Goal: Navigation & Orientation: Understand site structure

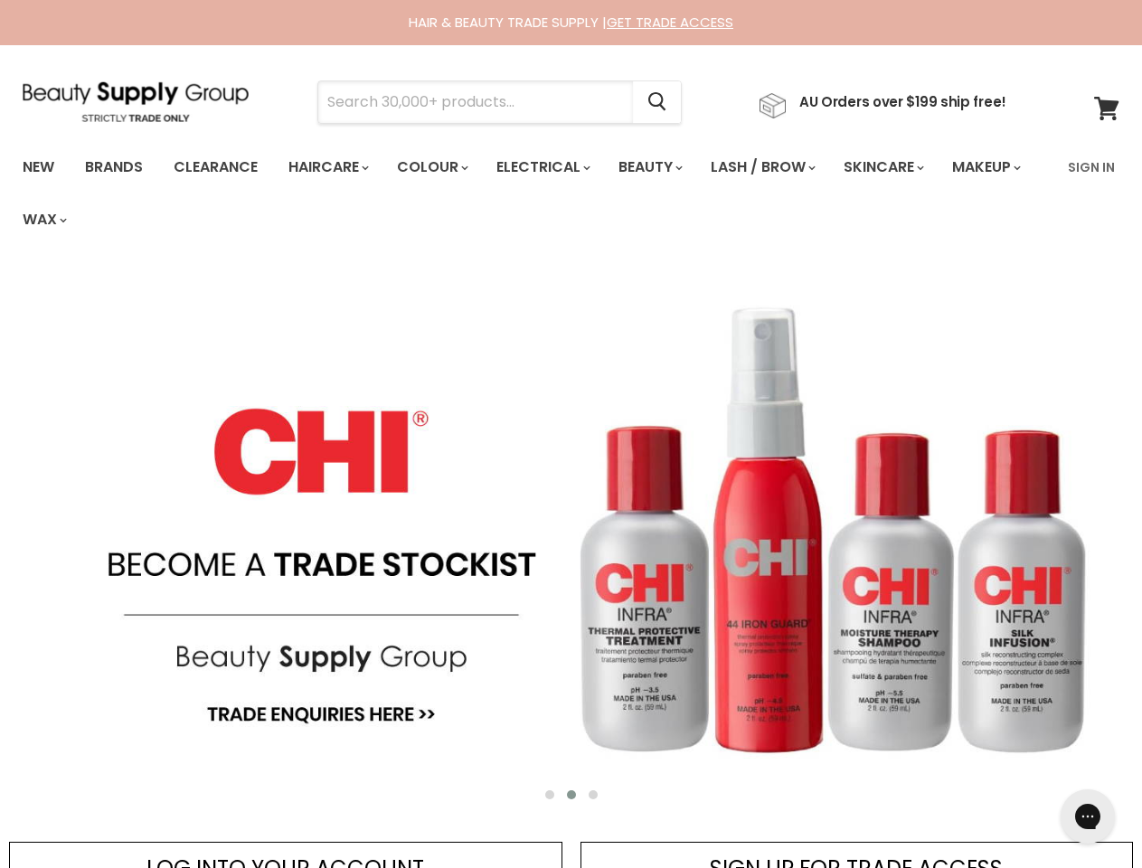
click at [481, 102] on input "Search" at bounding box center [475, 102] width 315 height 42
click at [666, 102] on icon "Search" at bounding box center [657, 102] width 18 height 19
click at [334, 167] on link "Haircare" at bounding box center [327, 167] width 105 height 38
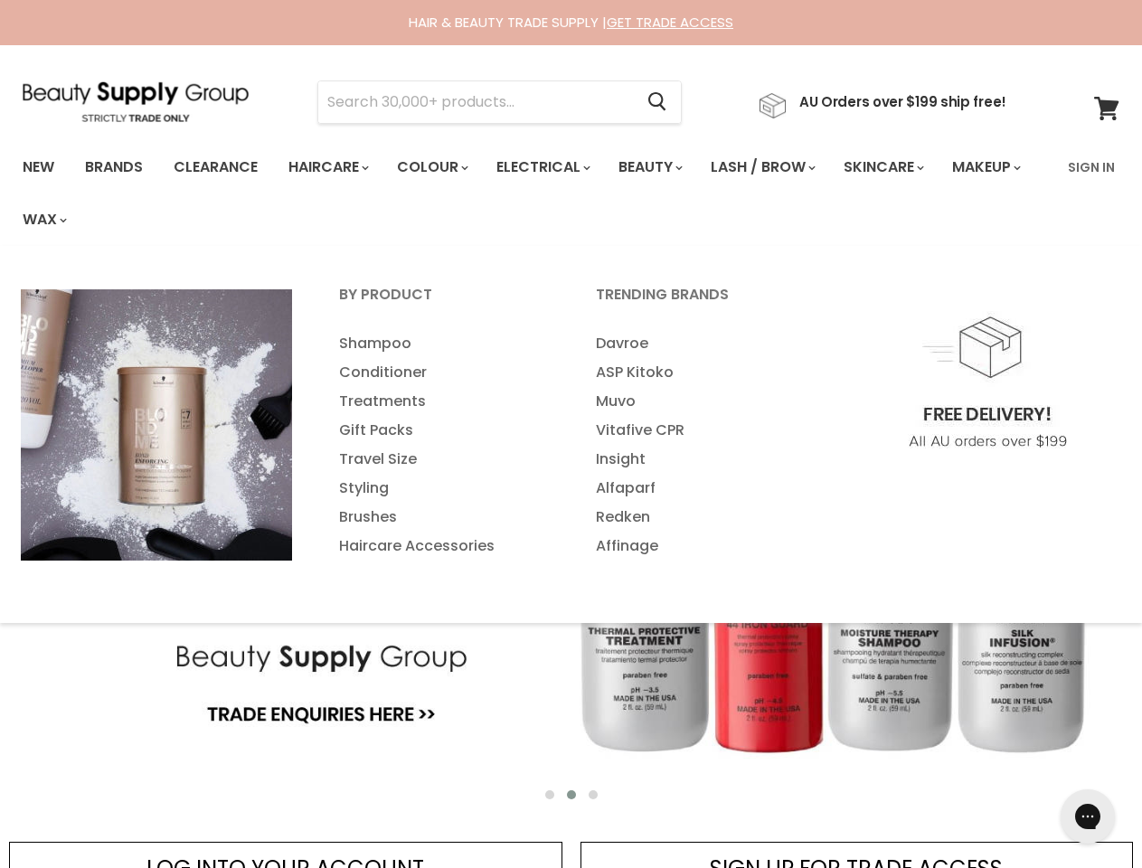
click at [442, 167] on link "Colour" at bounding box center [431, 167] width 96 height 38
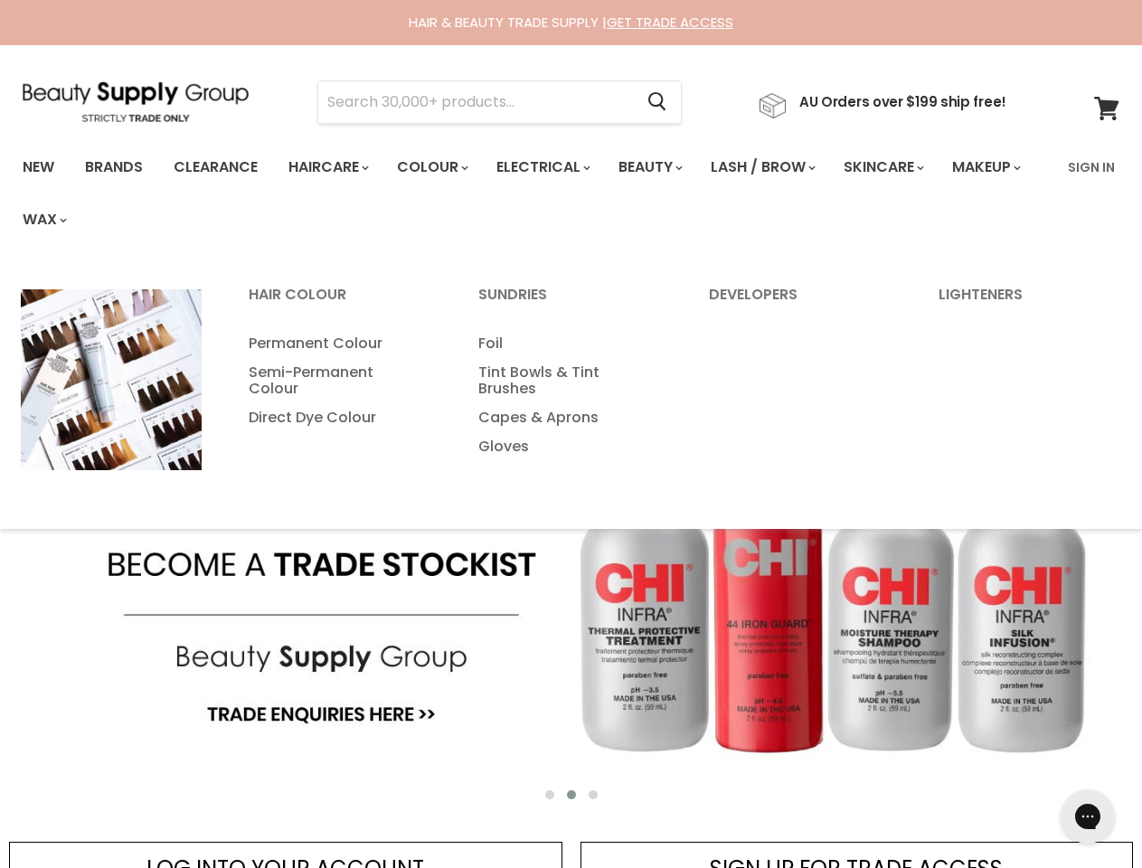
click at [555, 167] on link "Electrical" at bounding box center [542, 167] width 118 height 38
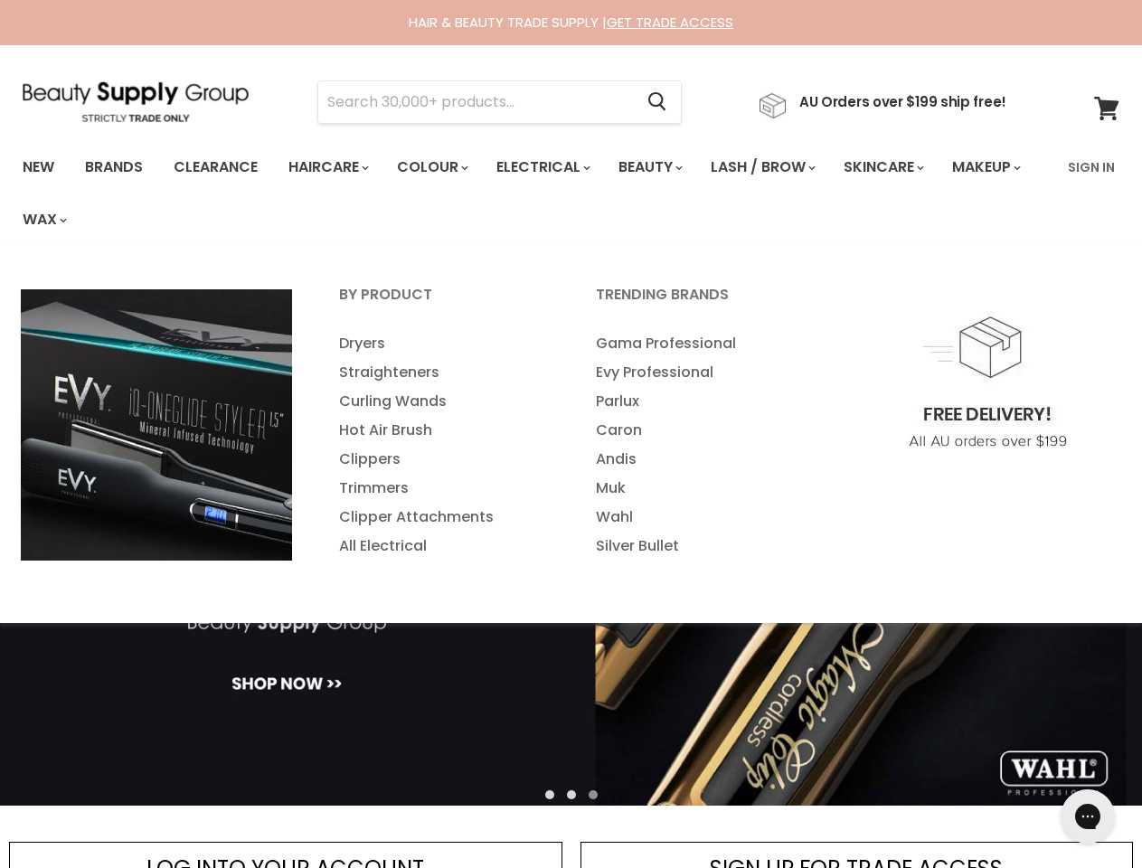
click at [666, 167] on link "Beauty" at bounding box center [649, 167] width 89 height 38
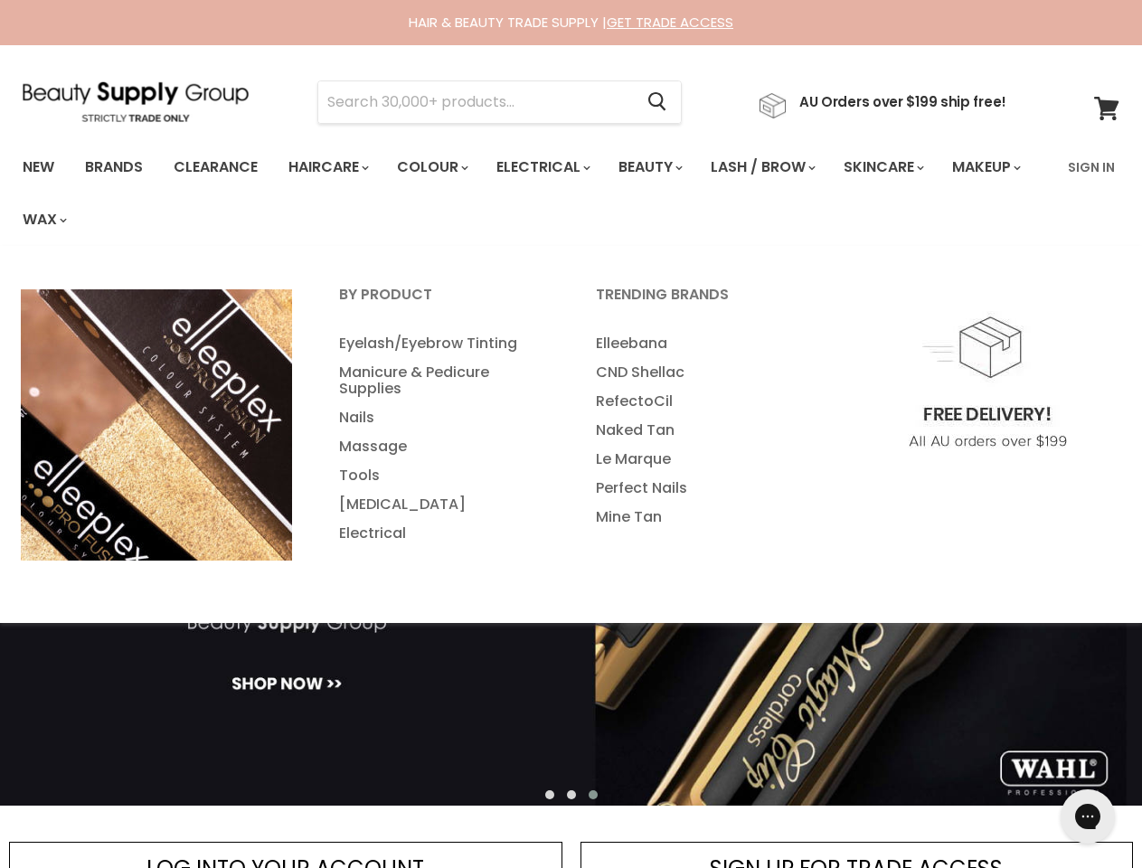
click at [782, 167] on link "Lash / Brow" at bounding box center [761, 167] width 129 height 38
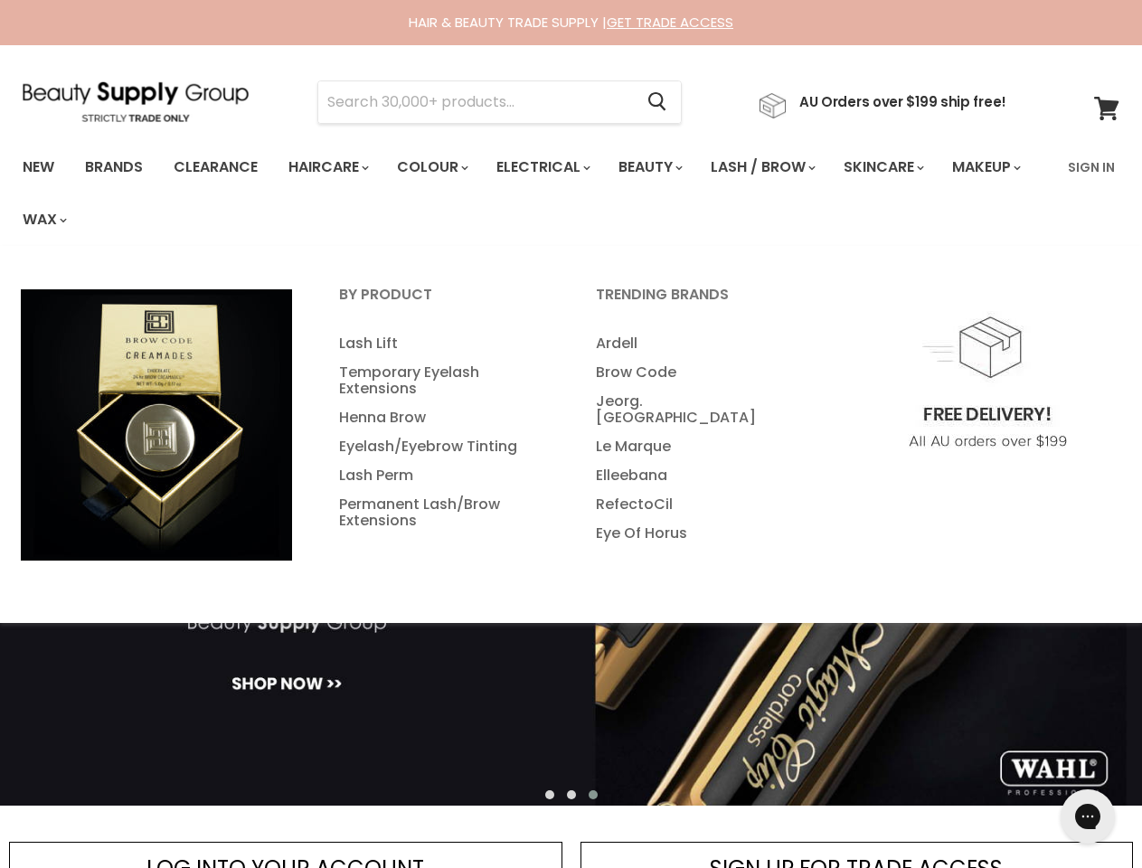
click at [907, 167] on link "Skincare" at bounding box center [882, 167] width 105 height 38
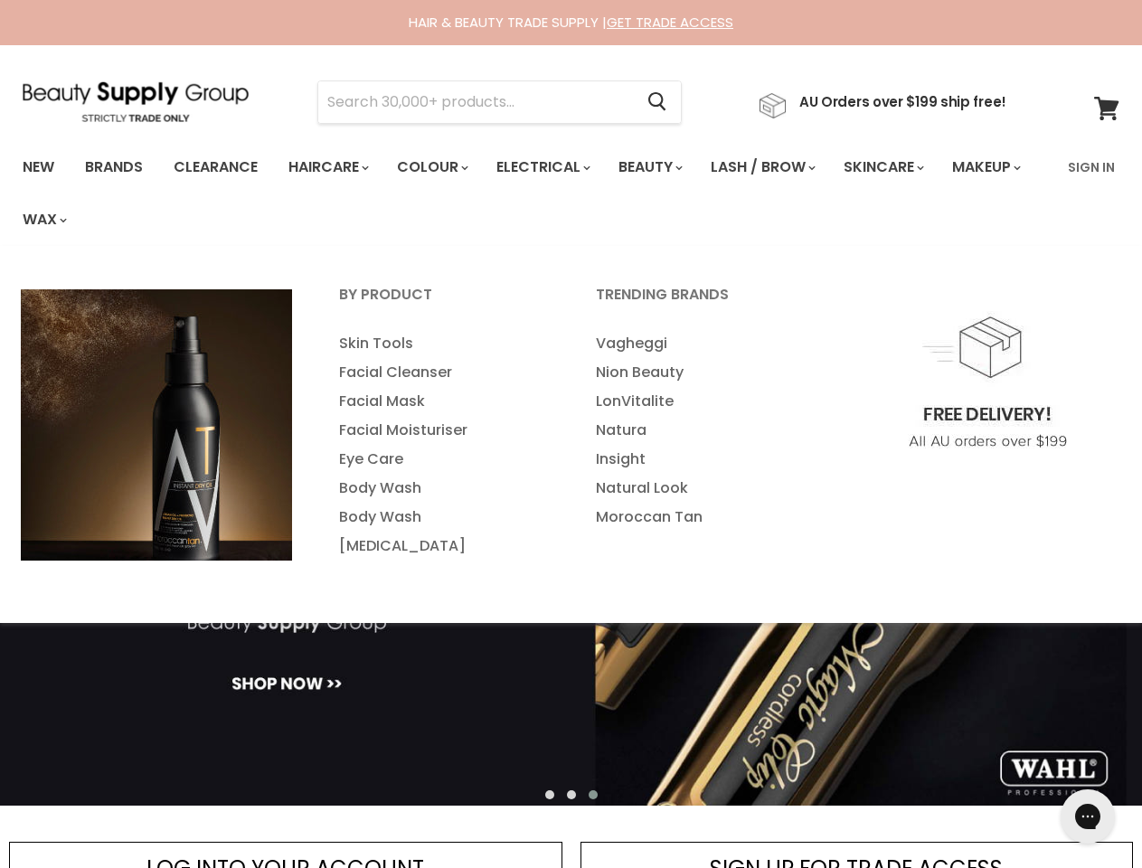
click at [939, 186] on link "Makeup" at bounding box center [985, 167] width 93 height 38
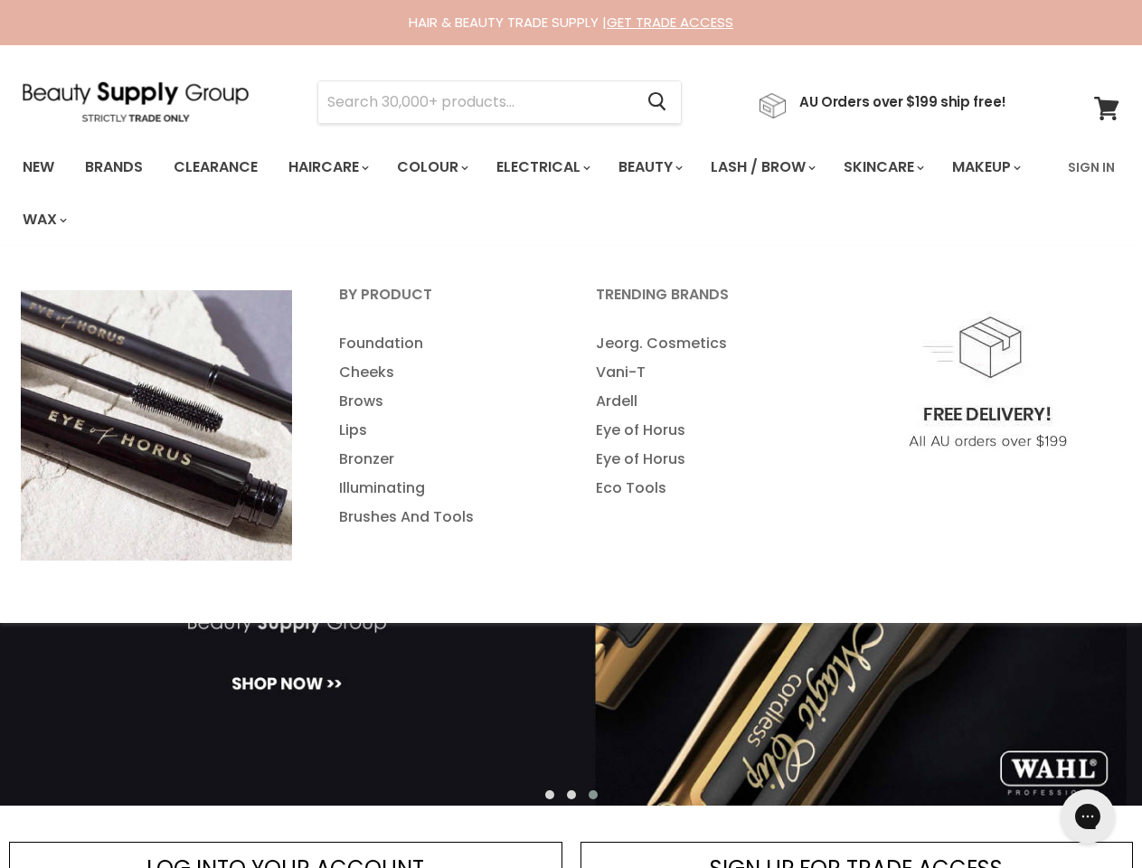
click at [78, 220] on link "Wax" at bounding box center [43, 220] width 69 height 38
